Goal: Find specific page/section: Find specific page/section

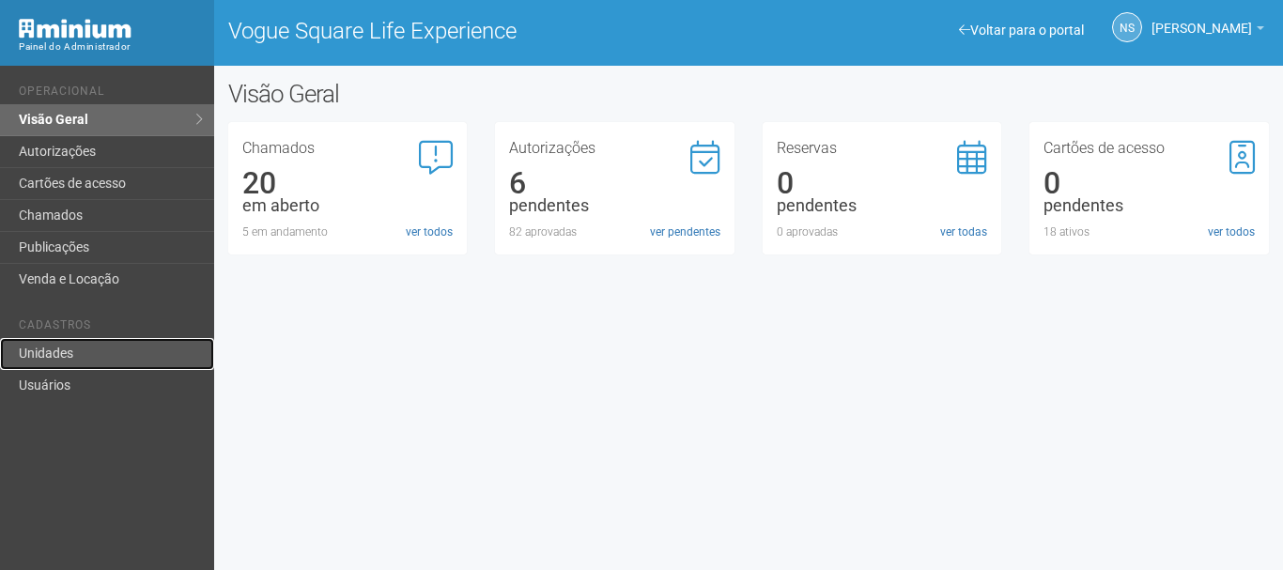
drag, startPoint x: 0, startPoint y: 0, endPoint x: 82, endPoint y: 340, distance: 349.6
click at [82, 340] on link "Unidades" at bounding box center [107, 354] width 214 height 32
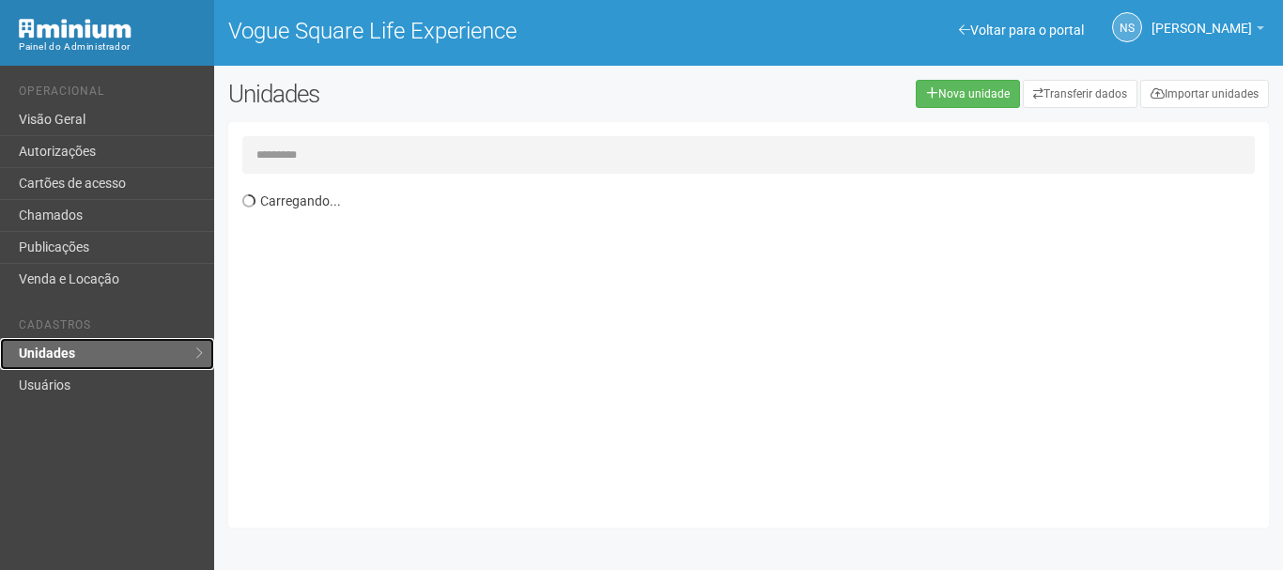
click at [113, 351] on link "Unidades" at bounding box center [107, 354] width 214 height 32
click at [289, 172] on input "text" at bounding box center [748, 155] width 1012 height 38
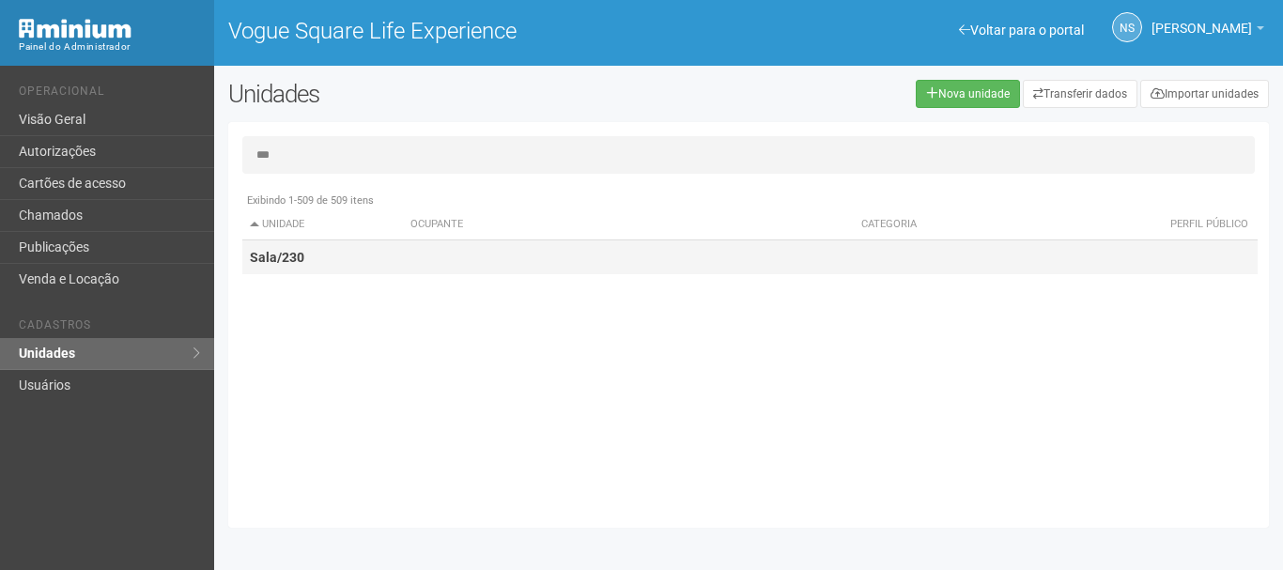
click at [313, 269] on td "Sala/230" at bounding box center [323, 257] width 162 height 35
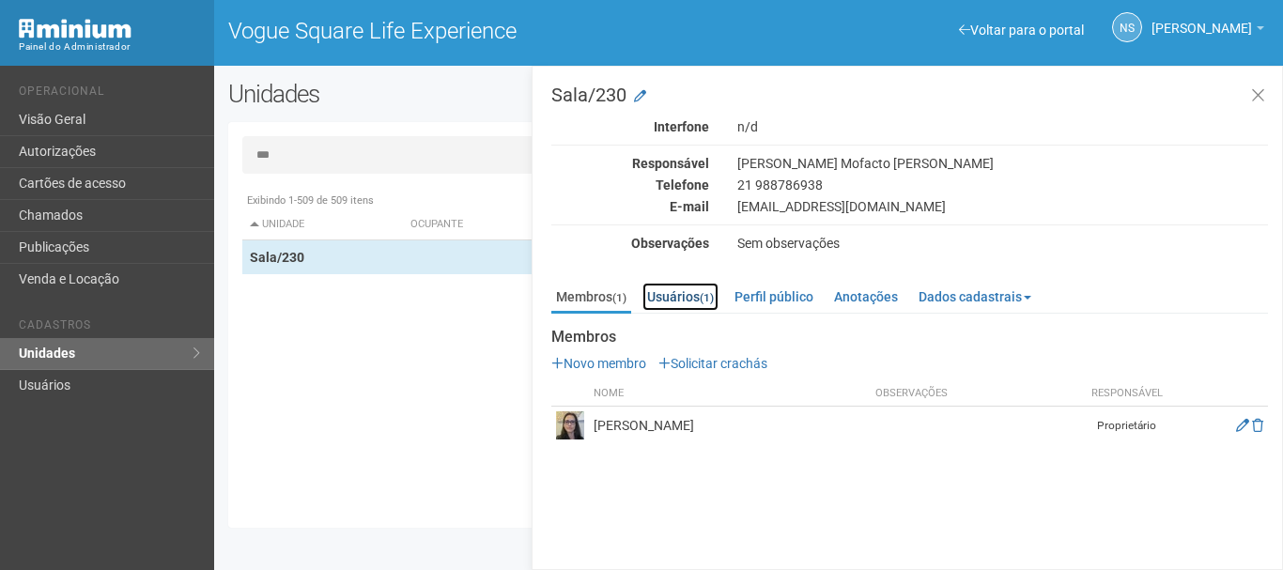
click at [700, 300] on link "Usuários (1)" at bounding box center [680, 297] width 76 height 28
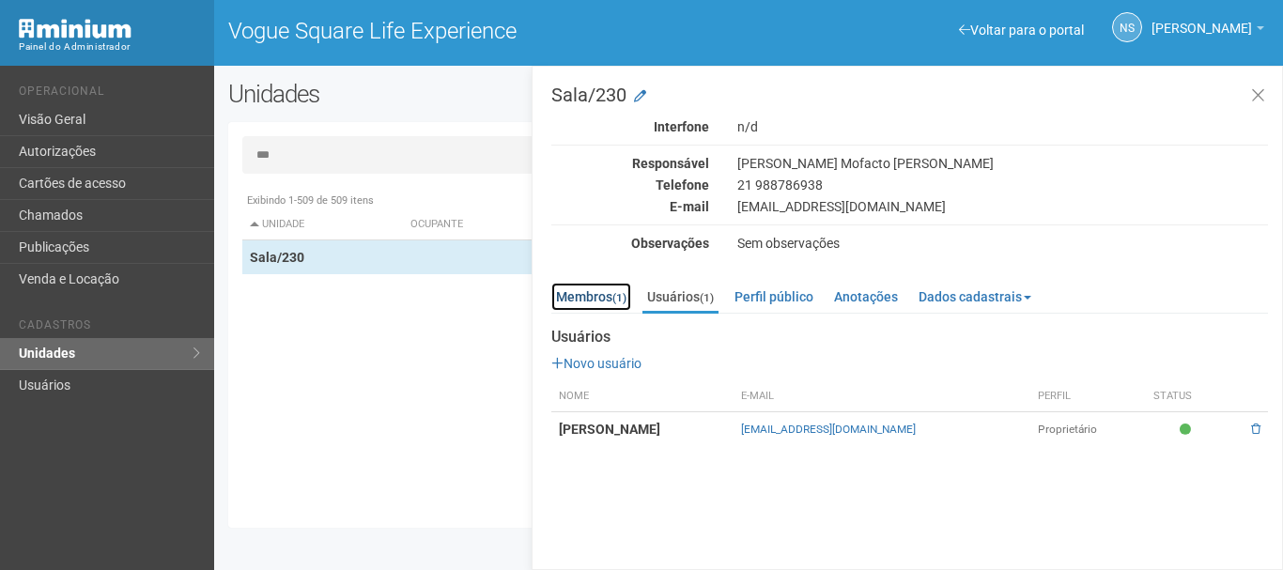
click at [625, 302] on small "(1)" at bounding box center [619, 297] width 14 height 13
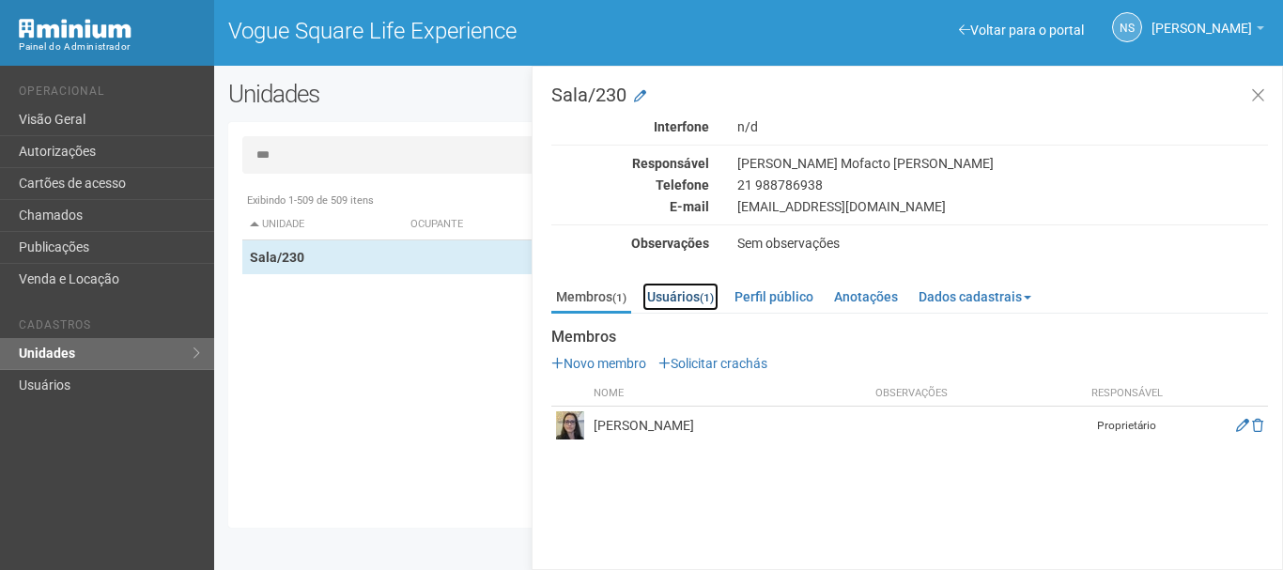
click at [718, 298] on link "Usuários (1)" at bounding box center [680, 297] width 76 height 28
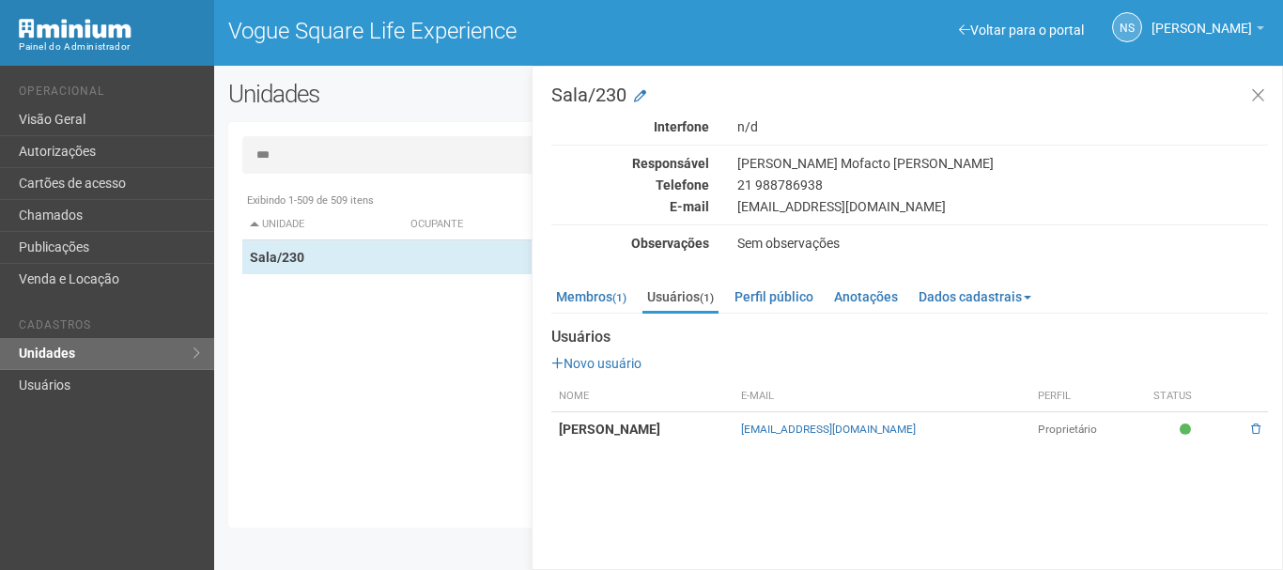
click at [464, 171] on input "***" at bounding box center [748, 155] width 1012 height 38
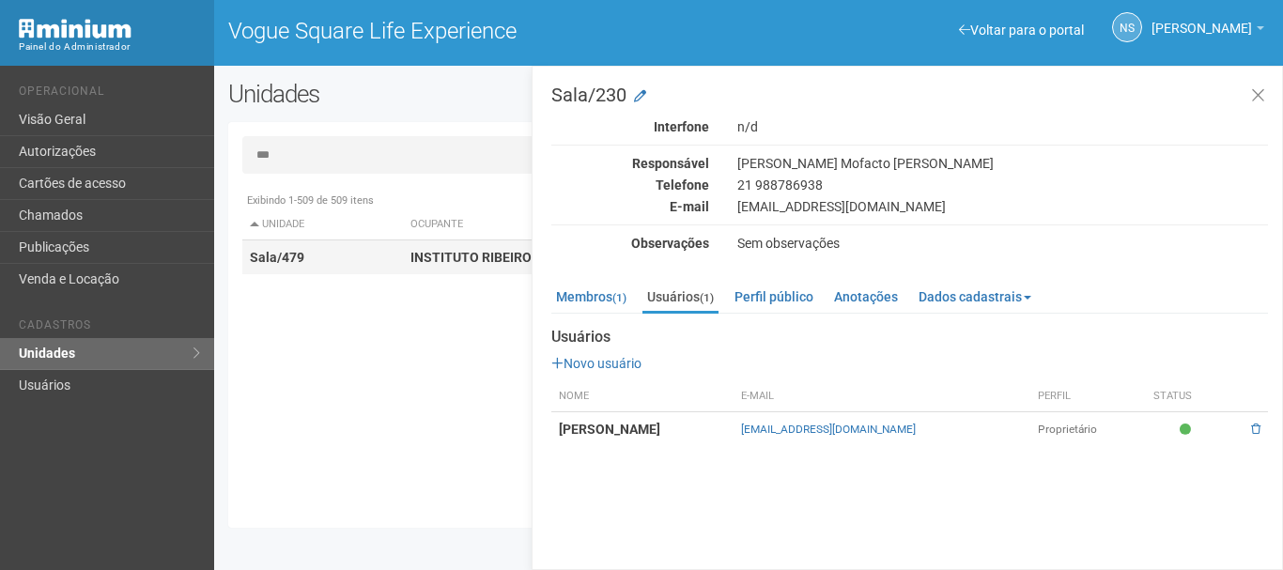
click at [461, 254] on strong "INSTITUTO RIBEIRO" at bounding box center [470, 257] width 121 height 15
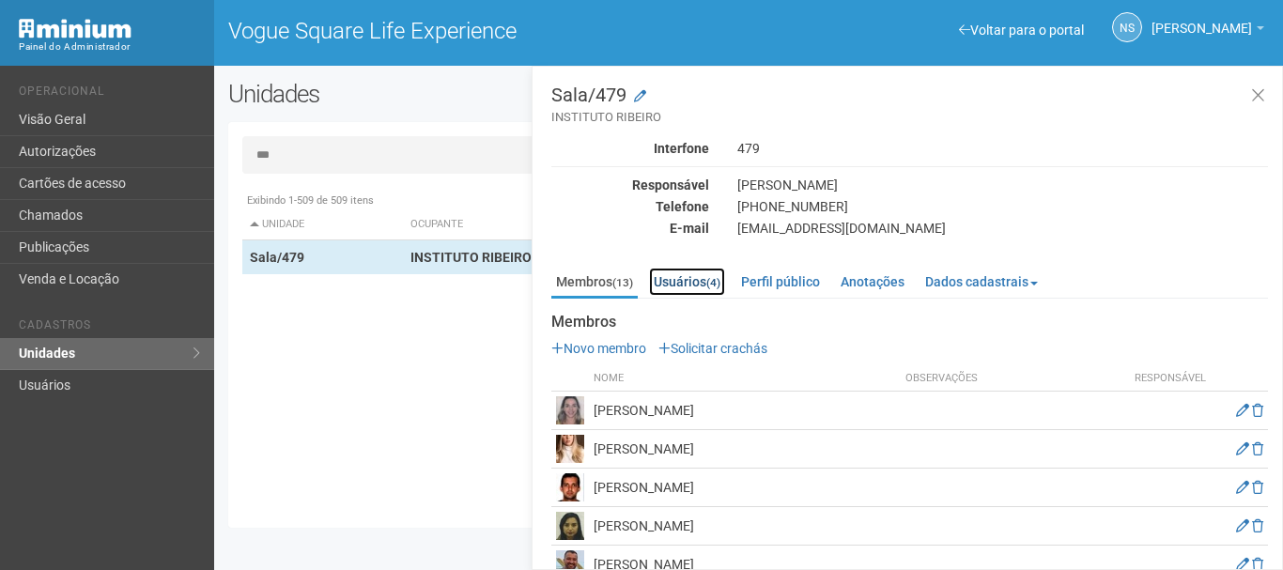
click at [698, 286] on link "Usuários (4)" at bounding box center [687, 282] width 76 height 28
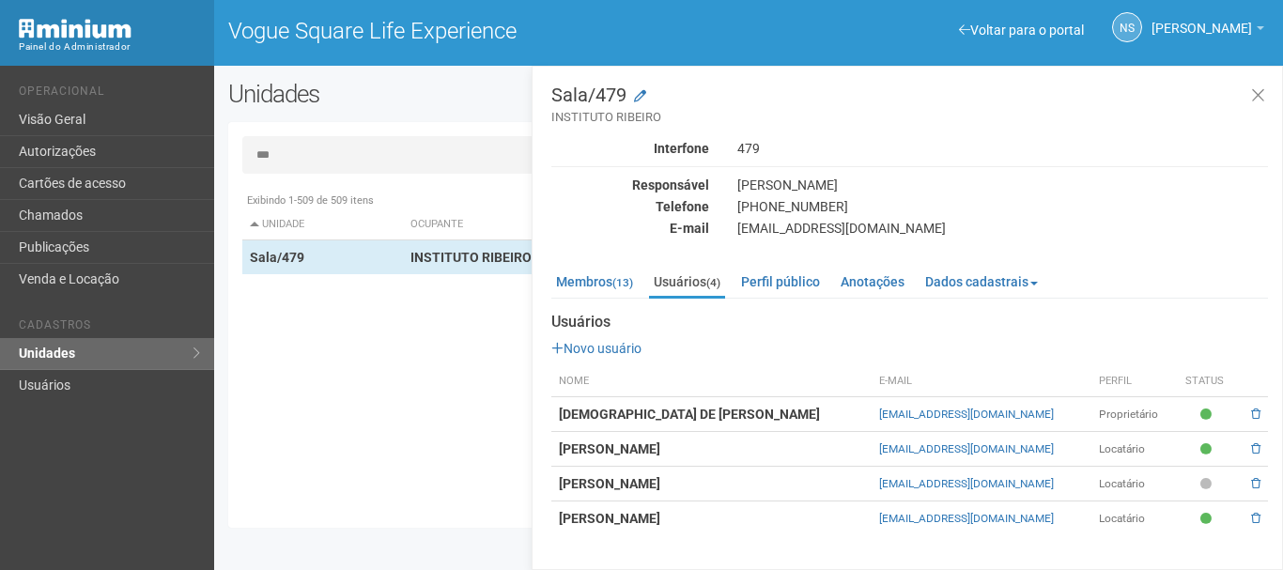
click at [795, 226] on div "[EMAIL_ADDRESS][DOMAIN_NAME]" at bounding box center [1002, 228] width 559 height 17
click at [600, 277] on link "Membros (13)" at bounding box center [594, 282] width 86 height 28
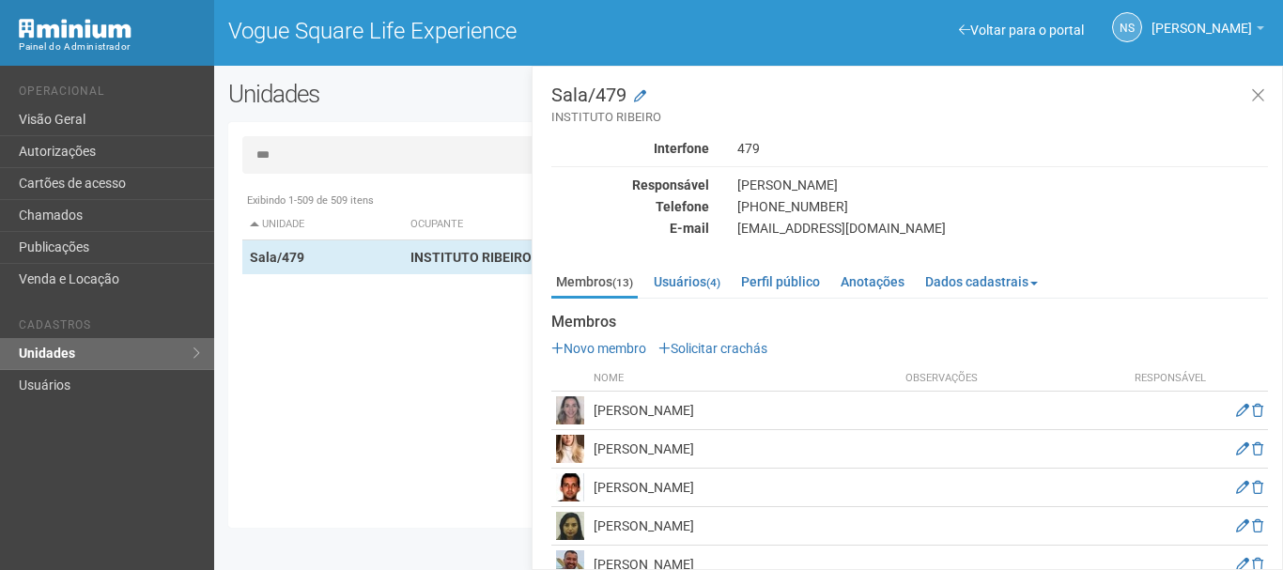
click at [384, 160] on input "***" at bounding box center [748, 155] width 1012 height 38
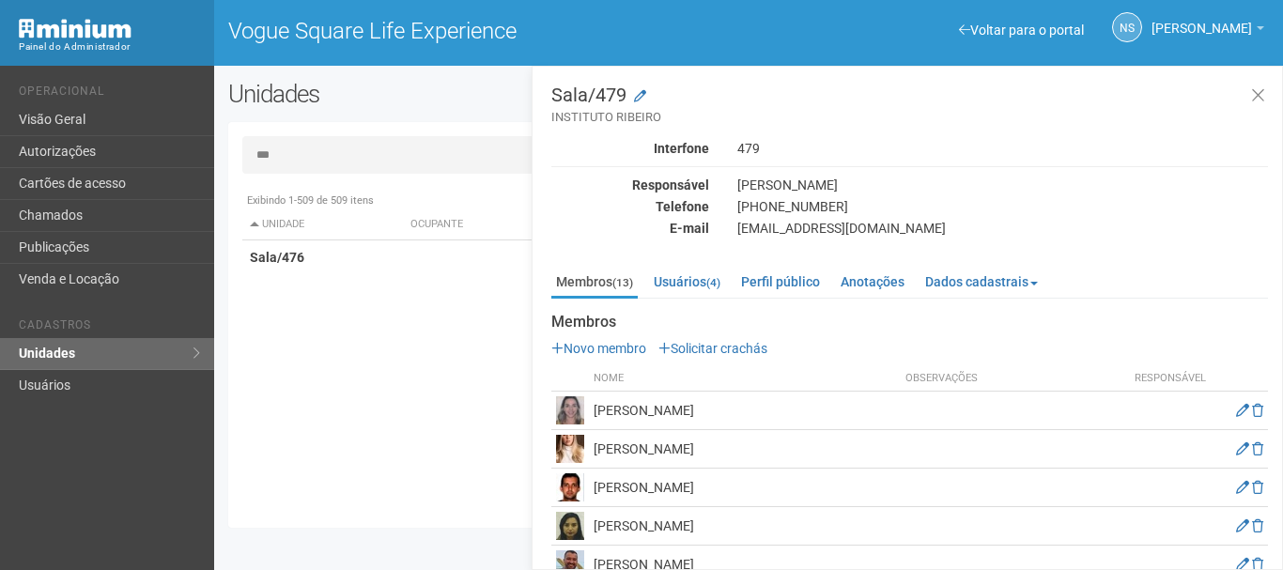
type input "***"
click at [283, 253] on strong "Sala/476" at bounding box center [277, 257] width 54 height 15
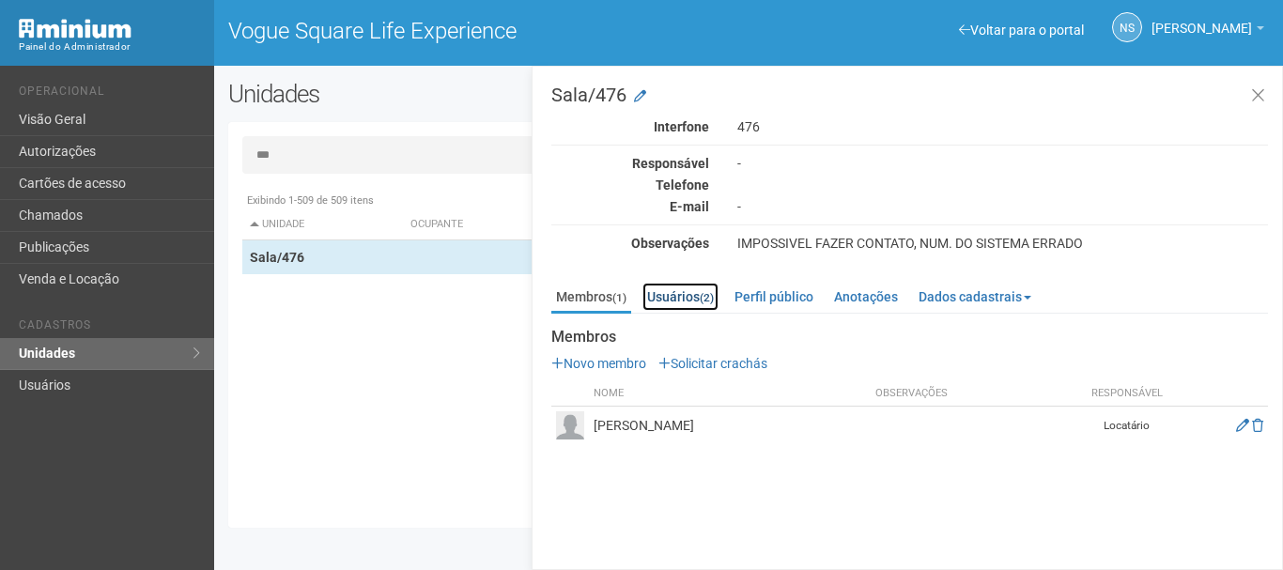
click at [694, 308] on link "Usuários (2)" at bounding box center [680, 297] width 76 height 28
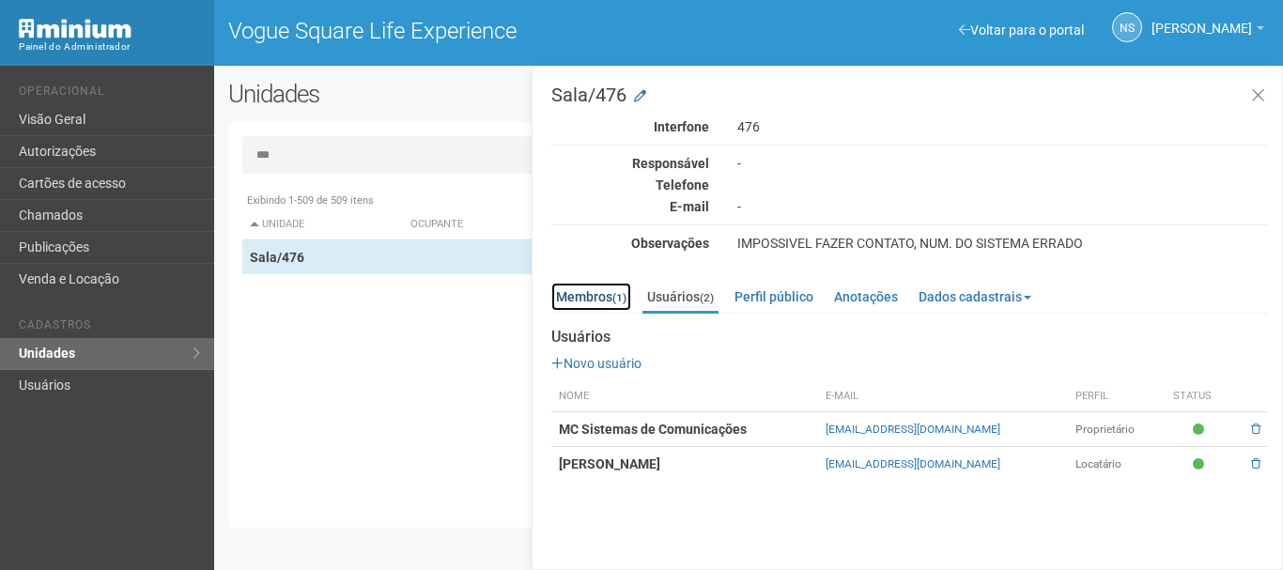
click at [580, 294] on link "Membros (1)" at bounding box center [591, 297] width 80 height 28
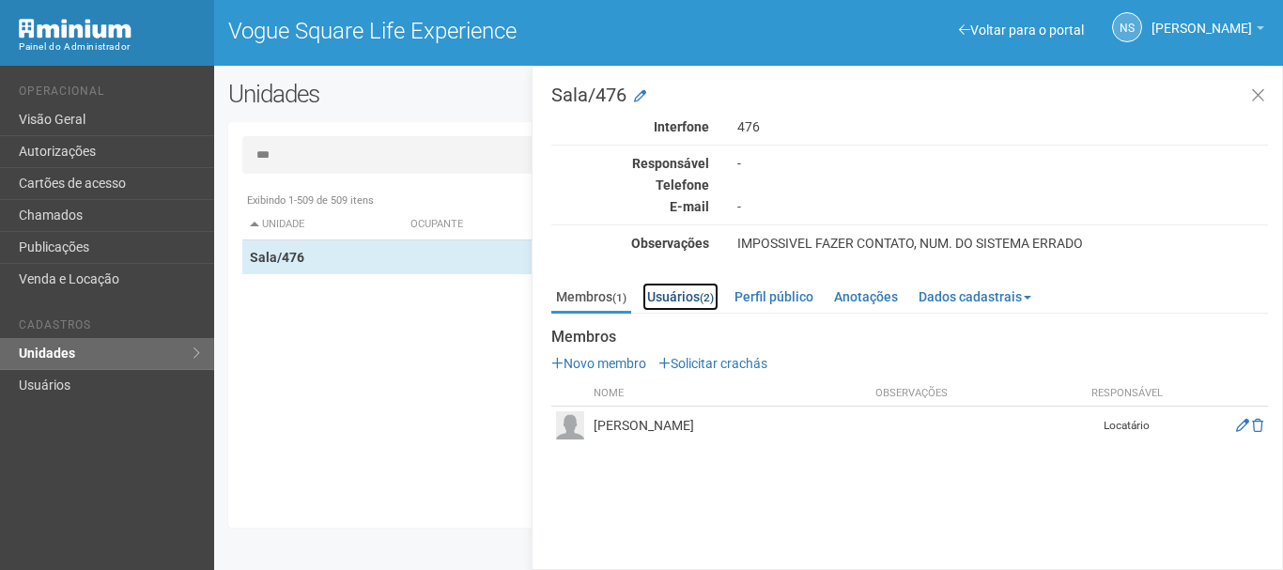
click at [677, 297] on link "Usuários (2)" at bounding box center [680, 297] width 76 height 28
